Goal: Navigation & Orientation: Understand site structure

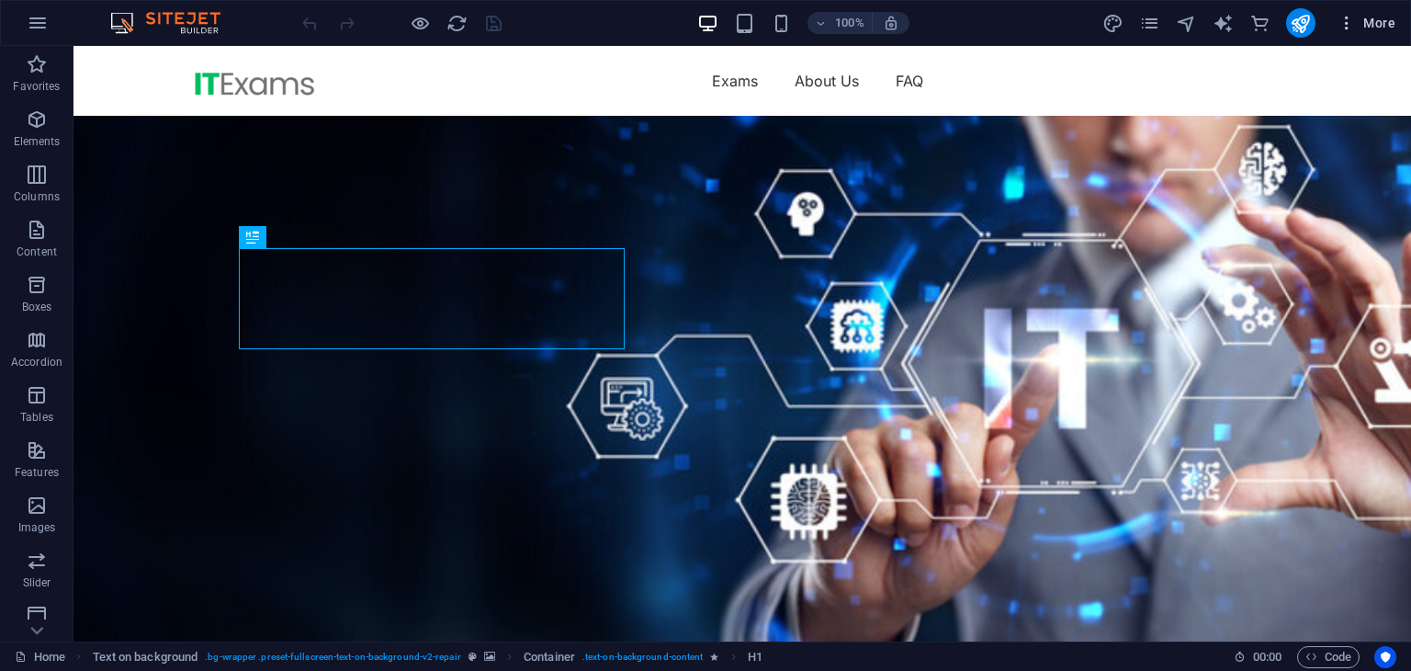
click at [1356, 17] on icon "button" at bounding box center [1347, 23] width 18 height 18
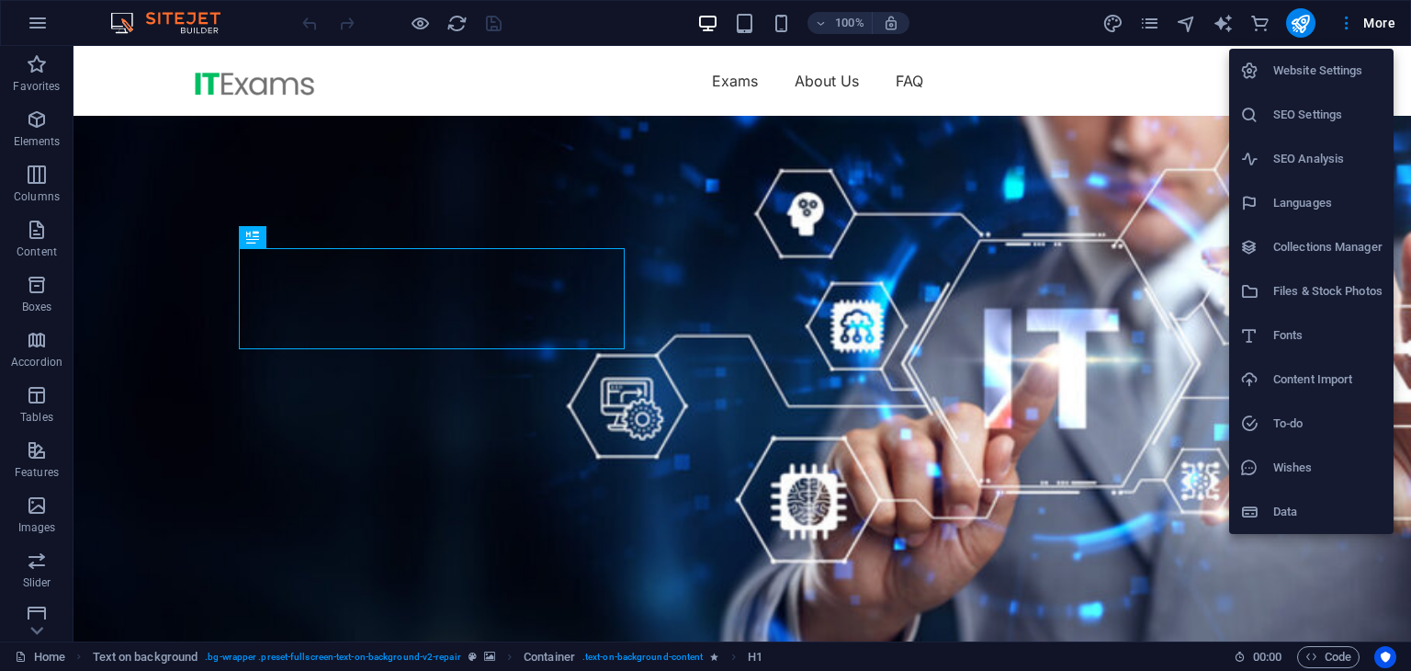
click at [1328, 503] on li "Data" at bounding box center [1311, 512] width 164 height 44
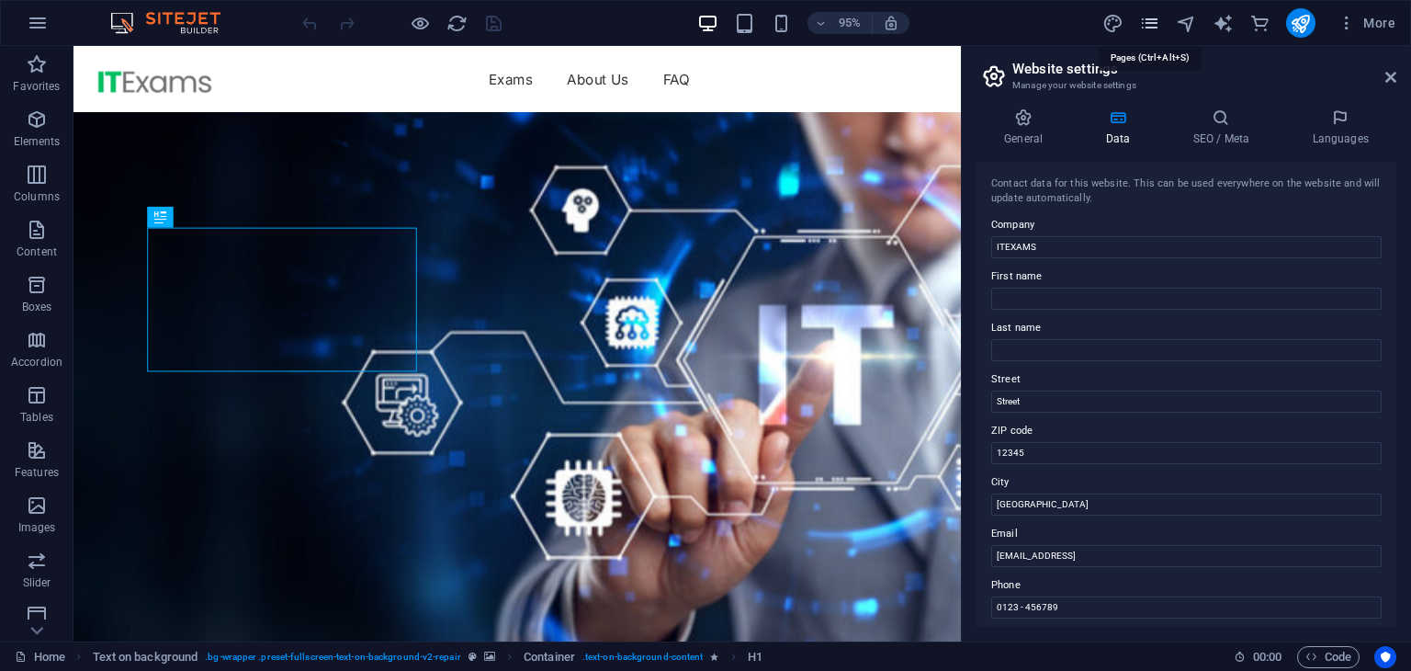
click at [1158, 13] on icon "pages" at bounding box center [1149, 23] width 21 height 21
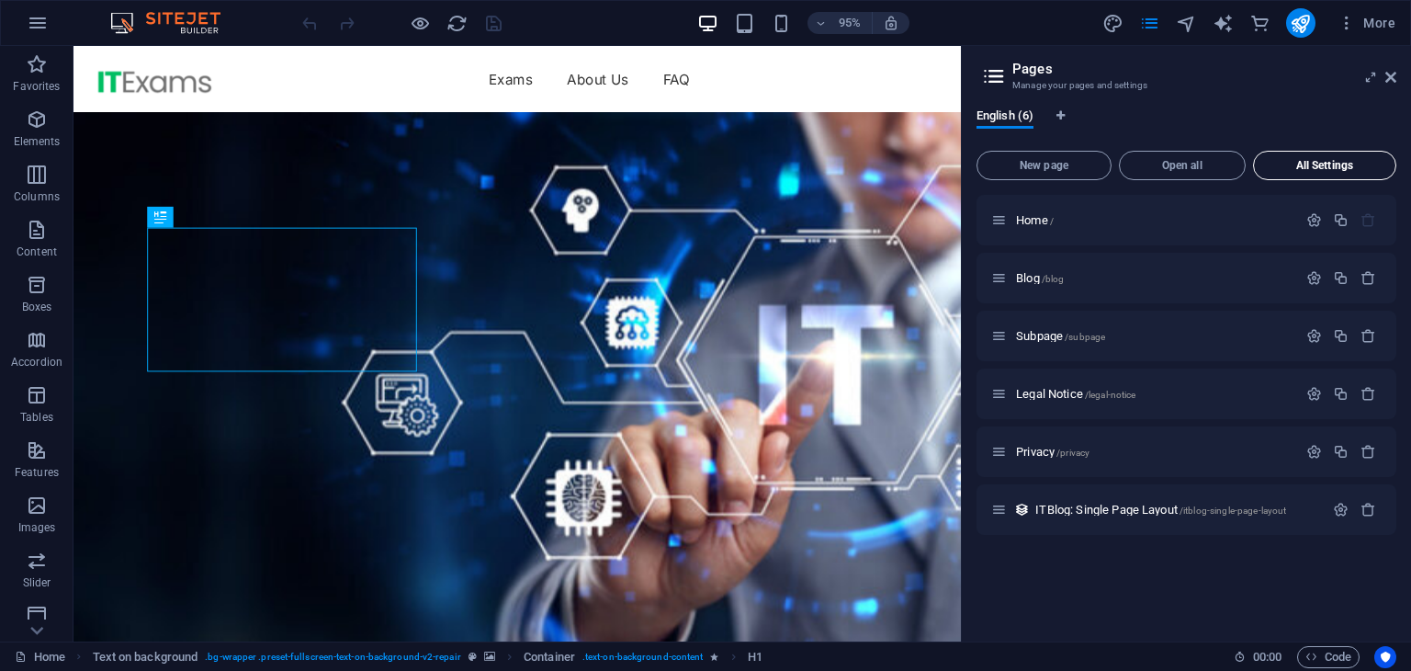
click at [1279, 163] on span "All Settings" at bounding box center [1324, 165] width 127 height 11
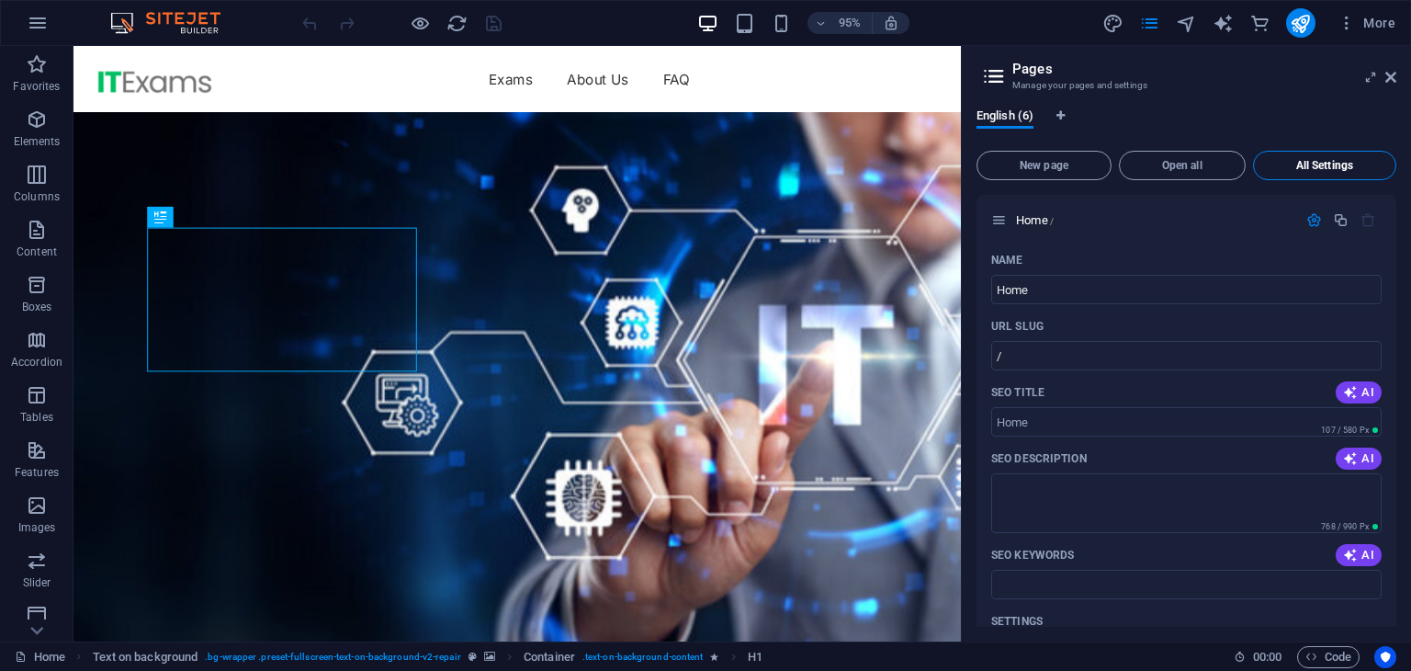
scroll to position [3646, 0]
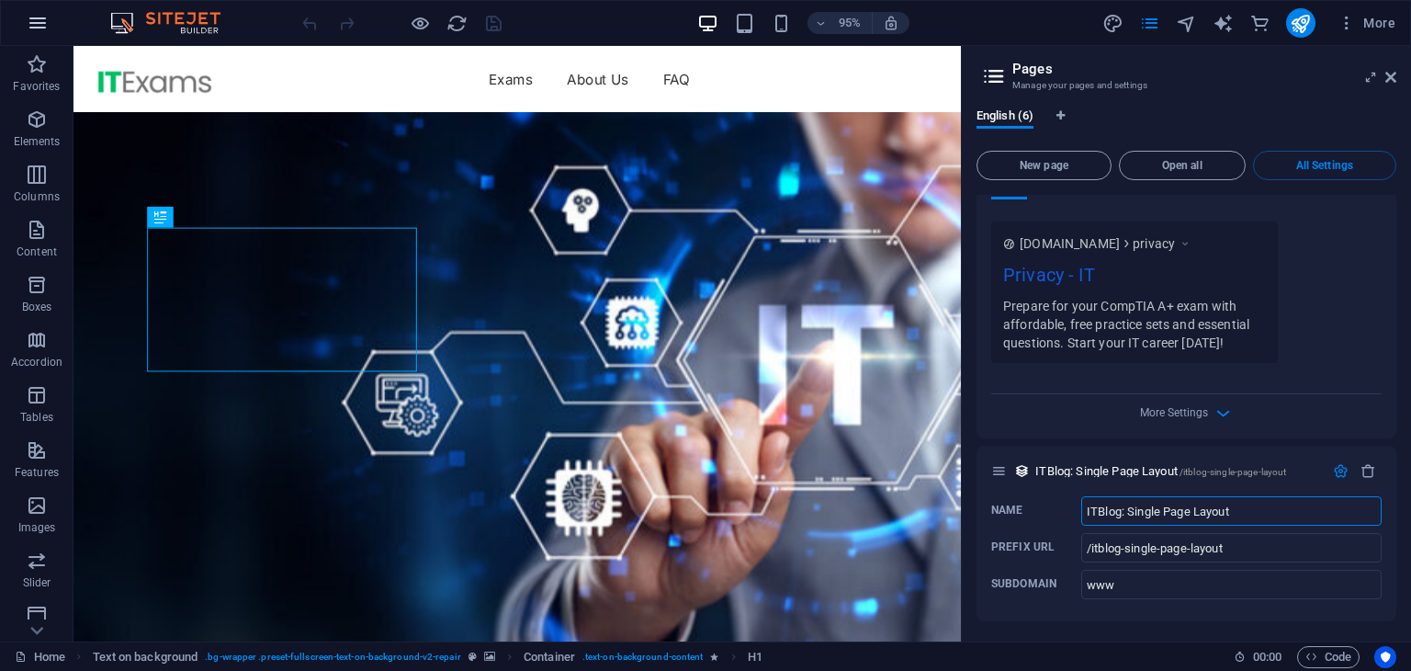
click at [30, 19] on icon "button" at bounding box center [38, 23] width 22 height 22
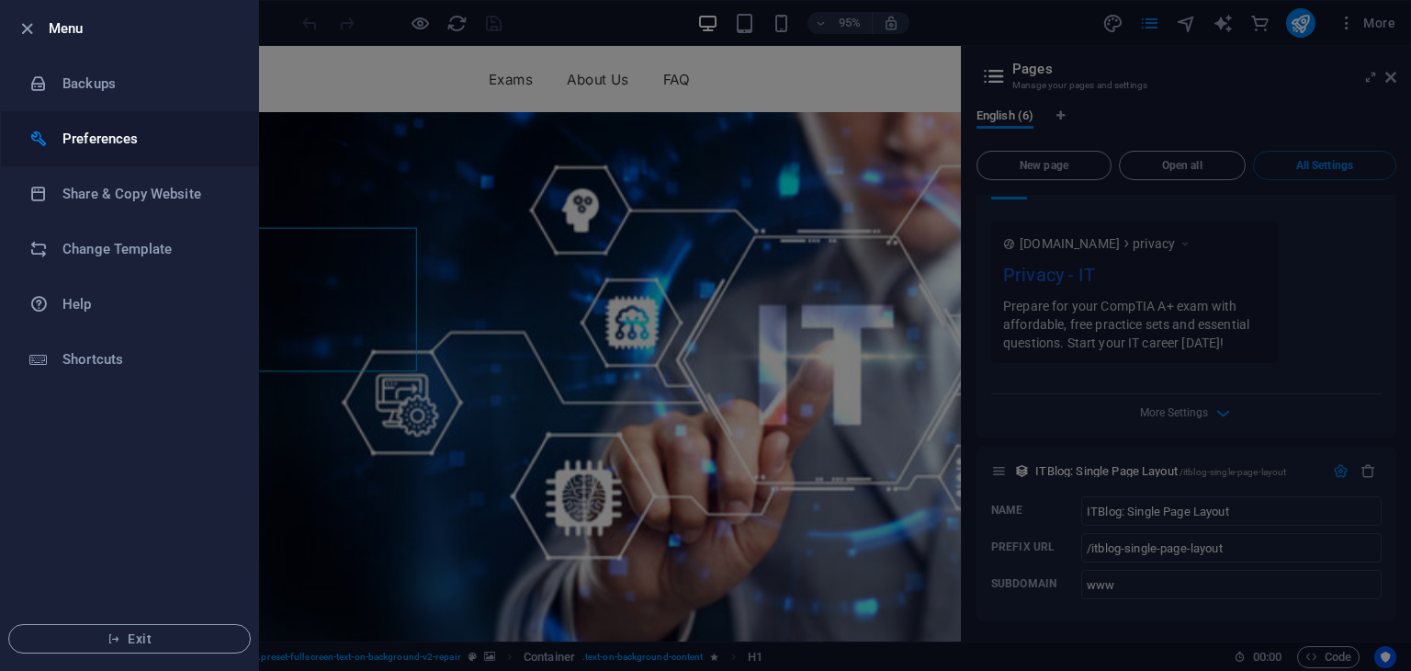
click at [104, 148] on h6 "Preferences" at bounding box center [147, 139] width 170 height 22
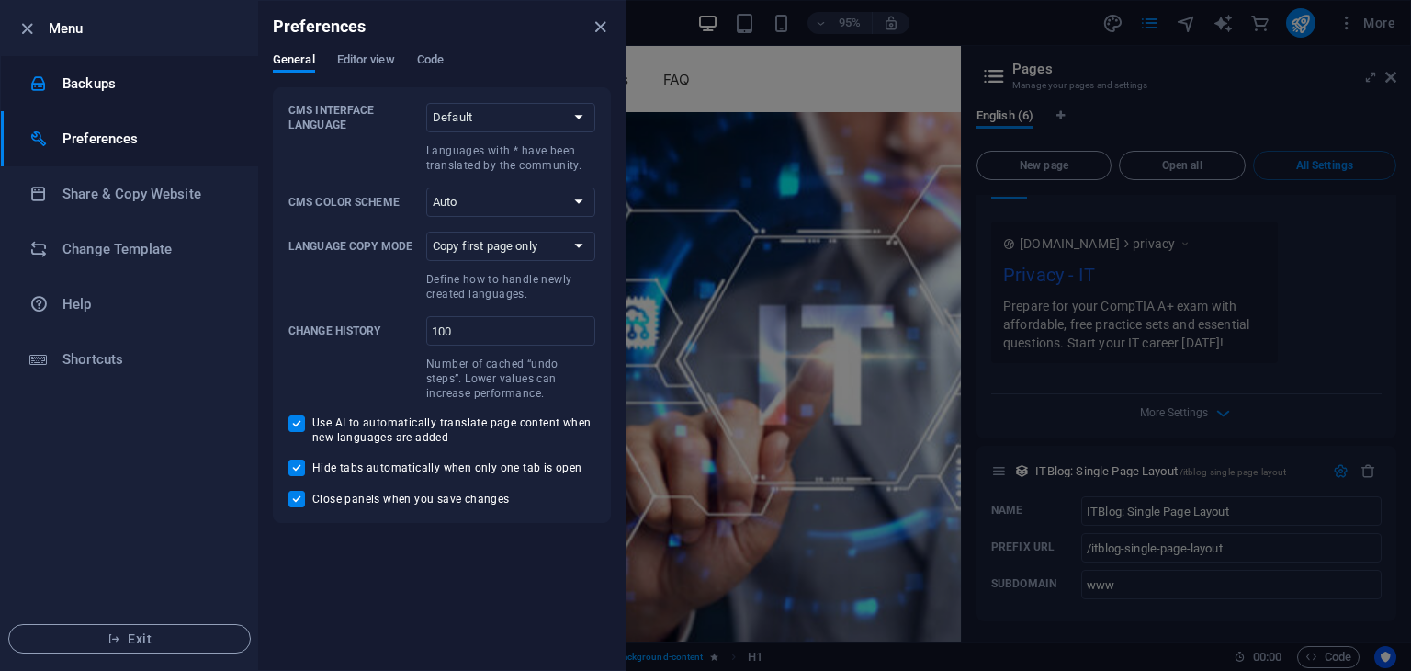
click at [125, 84] on h6 "Backups" at bounding box center [147, 84] width 170 height 22
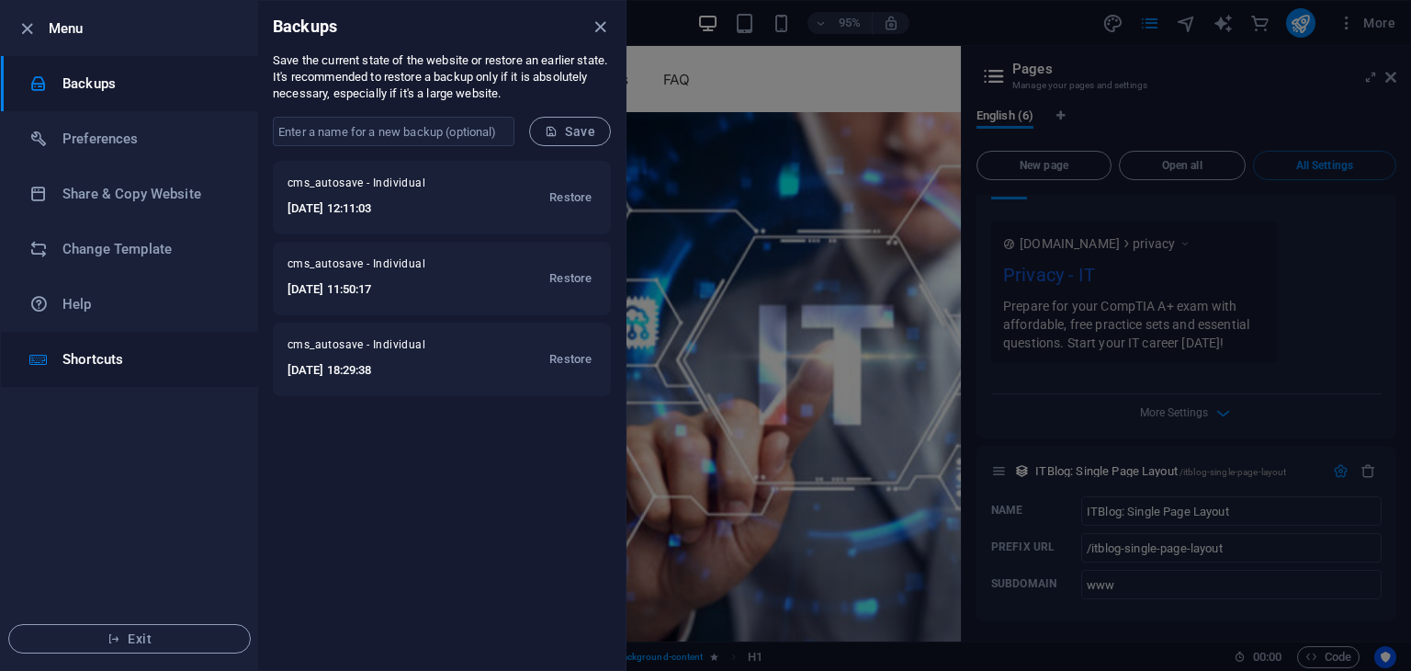
click at [153, 345] on li "Shortcuts" at bounding box center [129, 359] width 257 height 55
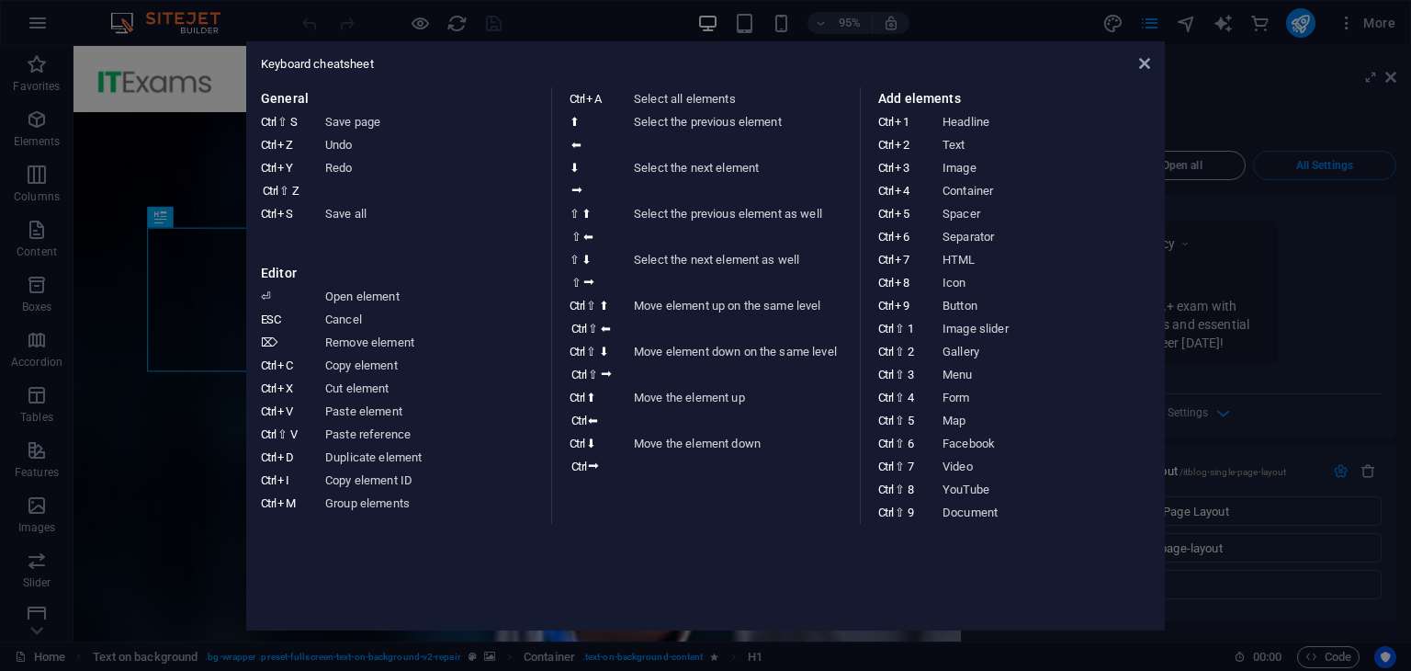
click at [1152, 62] on div "Keyboard cheatsheet General Ctrl ⇧ S Save page Ctrl Z Undo Ctrl Y Ctrl ⇧ Z Redo…" at bounding box center [705, 335] width 919 height 589
click at [1147, 62] on icon at bounding box center [1144, 63] width 11 height 15
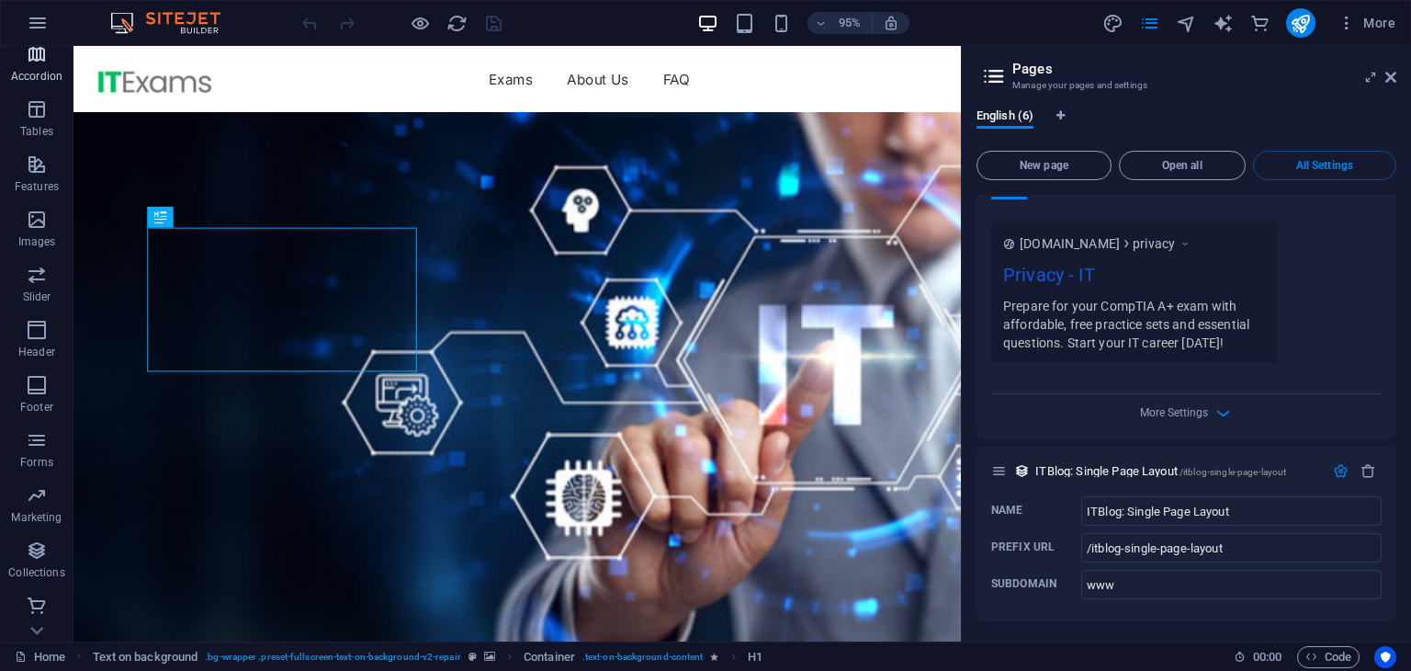
scroll to position [287, 0]
click at [1353, 20] on icon "button" at bounding box center [1347, 23] width 18 height 18
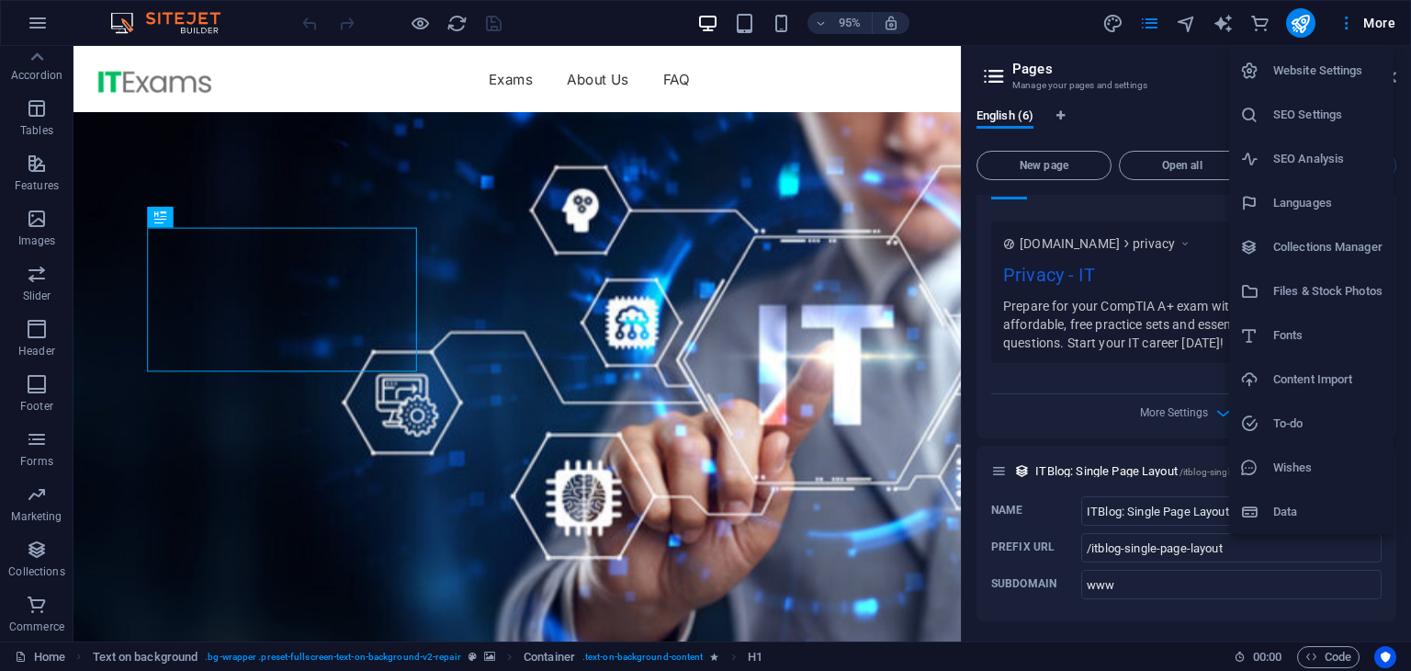
click at [1305, 53] on li "Website Settings" at bounding box center [1311, 71] width 164 height 44
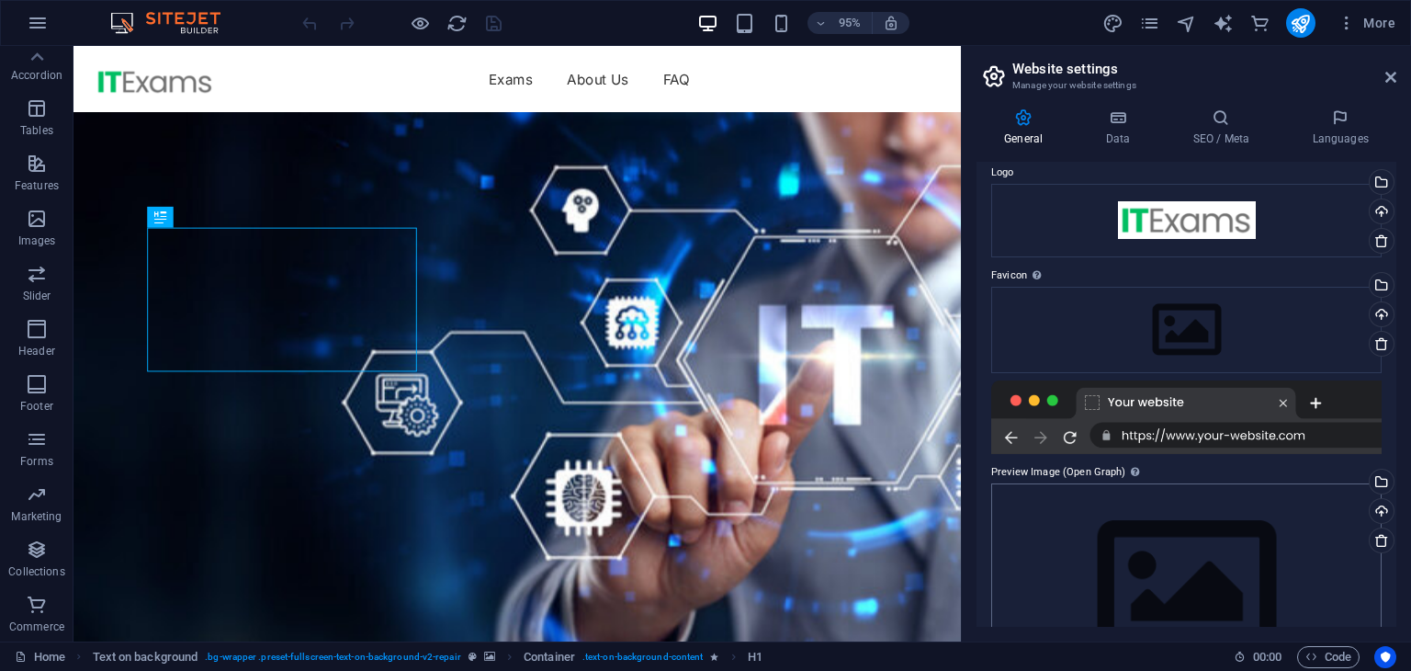
scroll to position [0, 0]
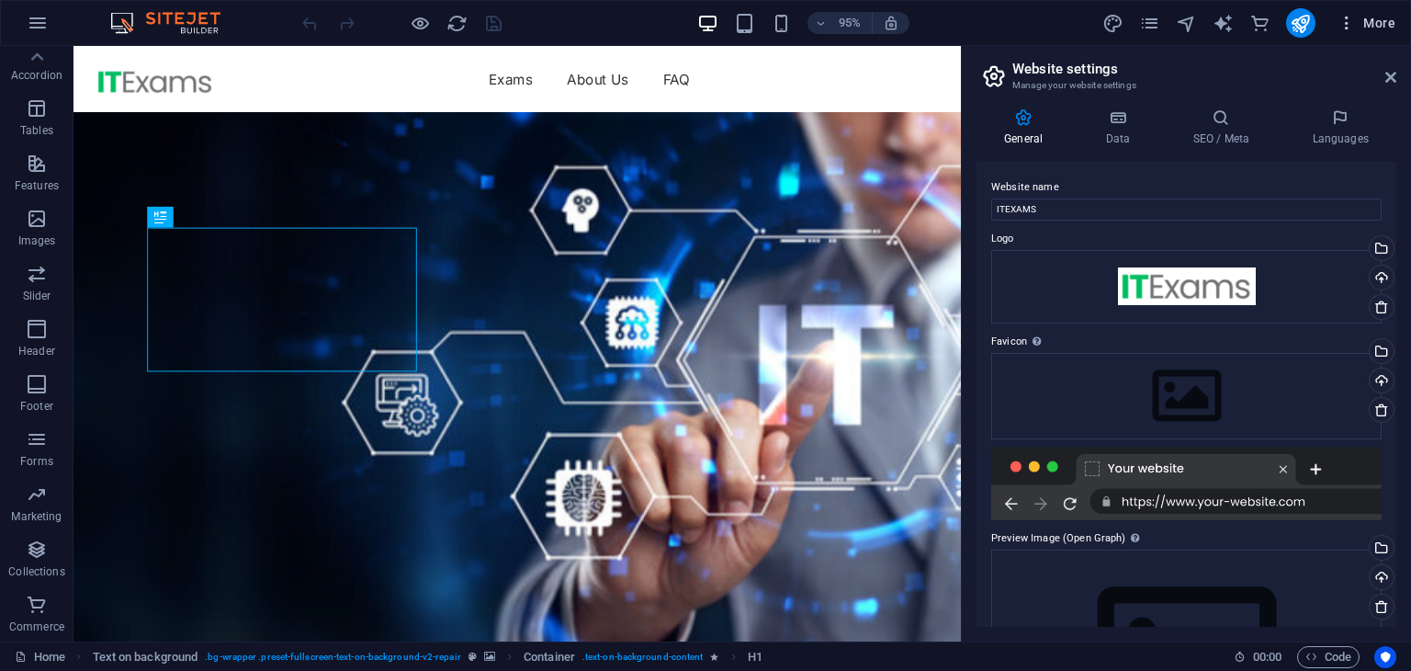
click at [1354, 19] on icon "button" at bounding box center [1347, 23] width 18 height 18
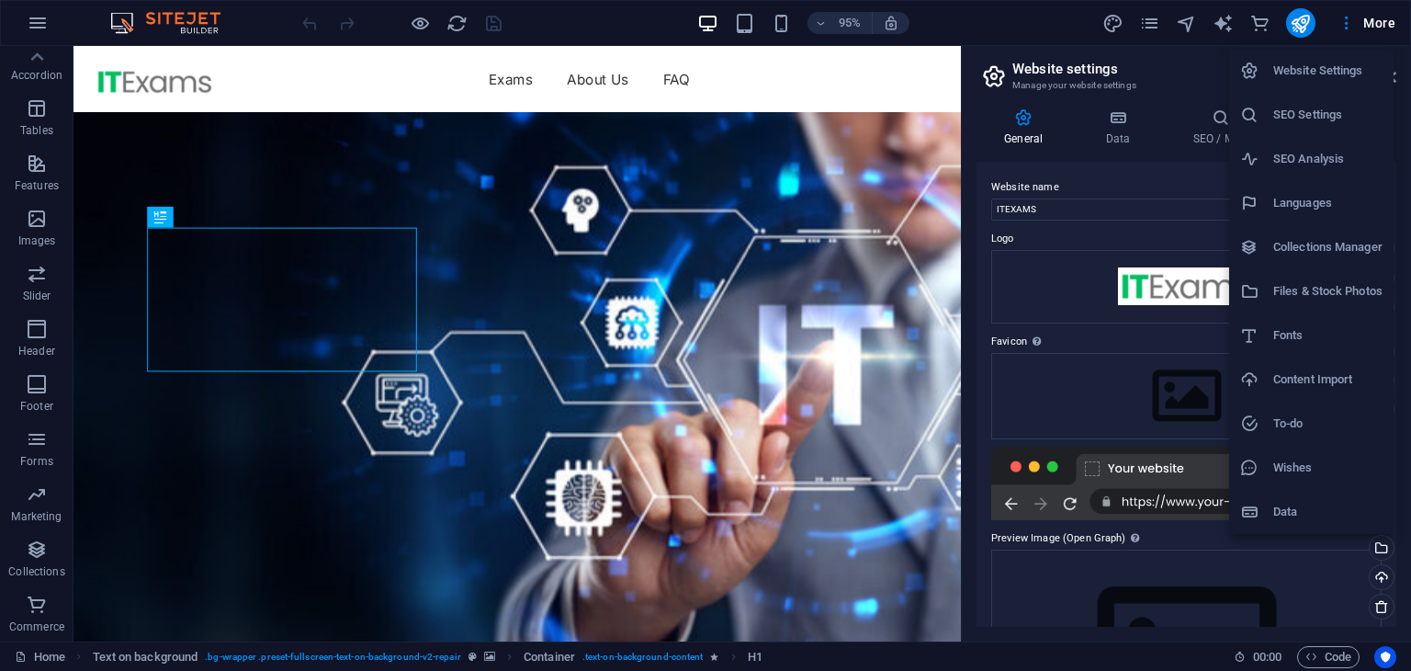
click at [26, 23] on div at bounding box center [705, 335] width 1411 height 671
